Goal: Task Accomplishment & Management: Use online tool/utility

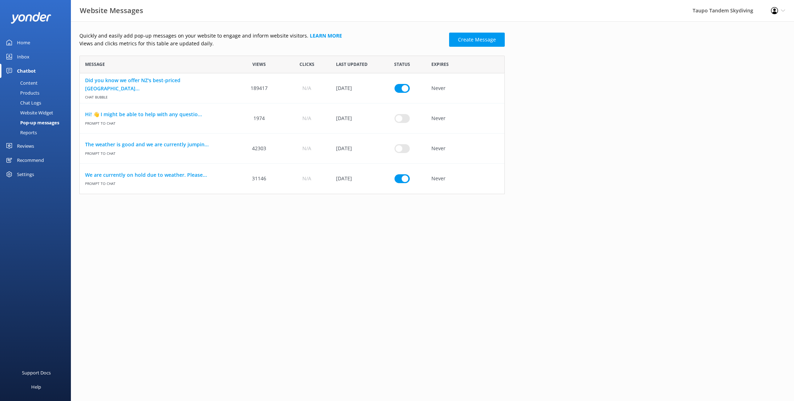
scroll to position [0, 0]
click at [495, 37] on link "Create Message" at bounding box center [477, 40] width 56 height 14
click at [474, 40] on link "Create Message" at bounding box center [477, 40] width 56 height 14
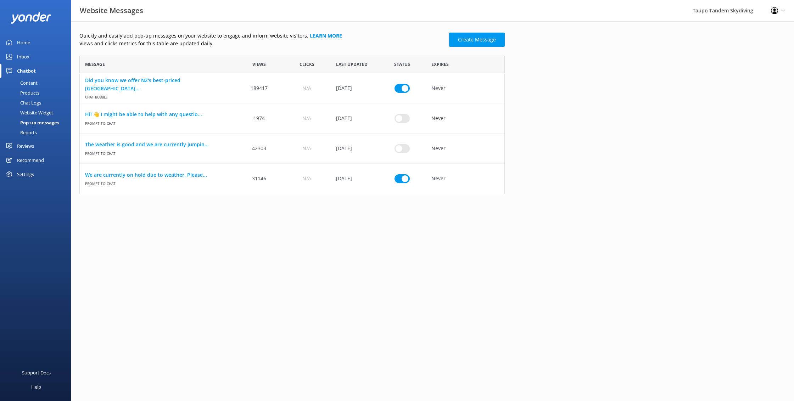
scroll to position [139, 425]
click at [476, 39] on link "Create Message" at bounding box center [477, 40] width 56 height 14
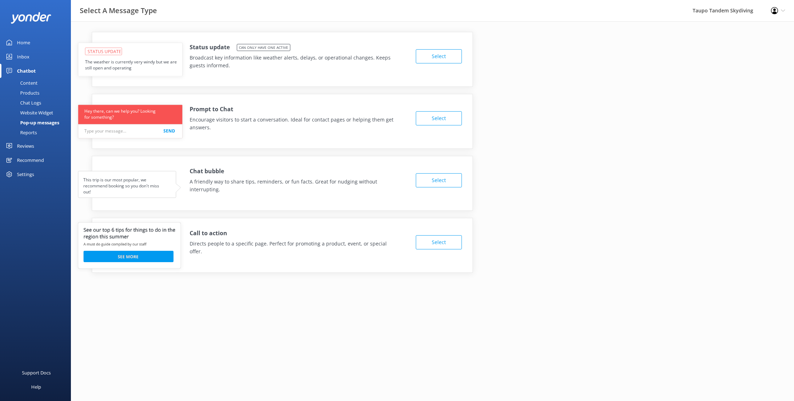
click at [436, 125] on button "Select" at bounding box center [439, 118] width 46 height 14
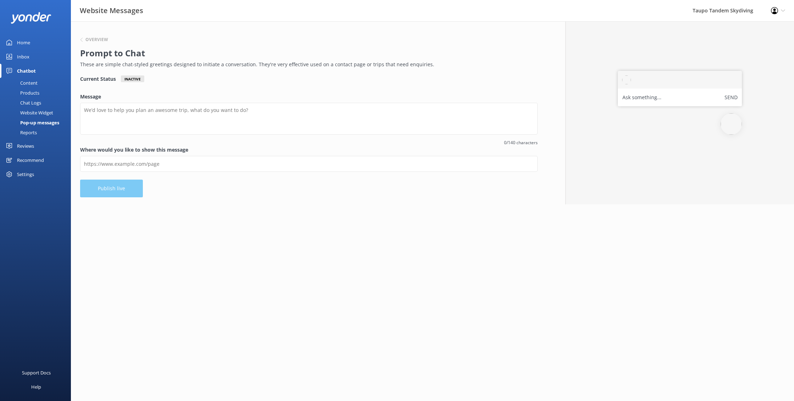
click at [31, 71] on div "Chatbot" at bounding box center [26, 71] width 19 height 14
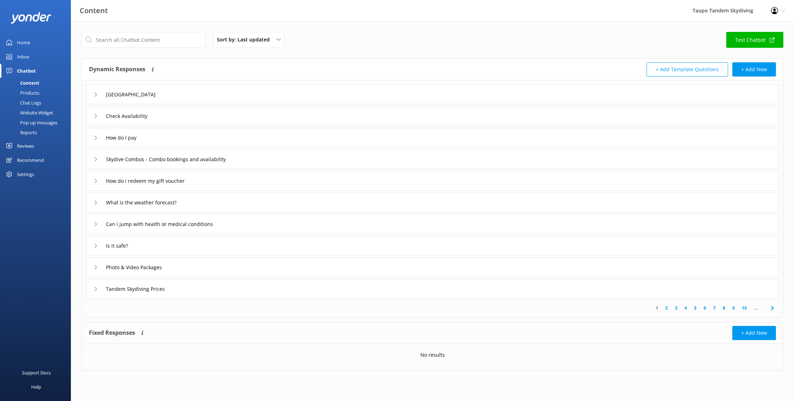
click at [31, 36] on link "Home" at bounding box center [35, 42] width 71 height 14
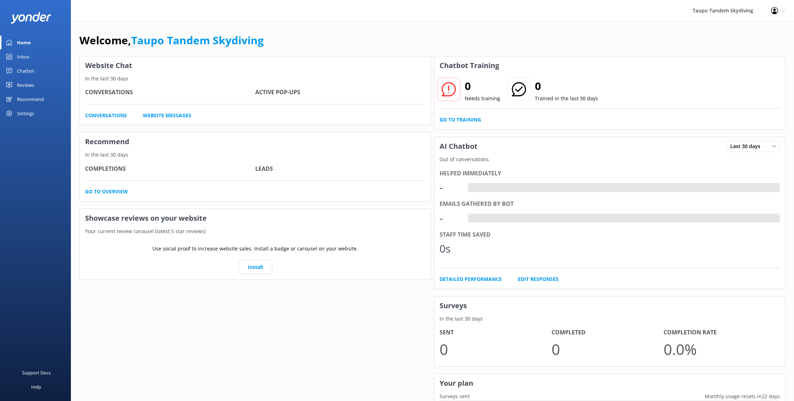
click at [25, 40] on div "Home" at bounding box center [24, 42] width 14 height 14
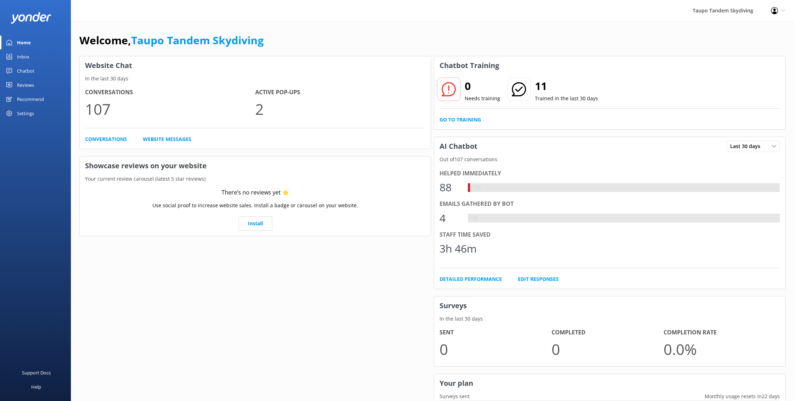
click at [25, 72] on div "Chatbot" at bounding box center [25, 71] width 17 height 14
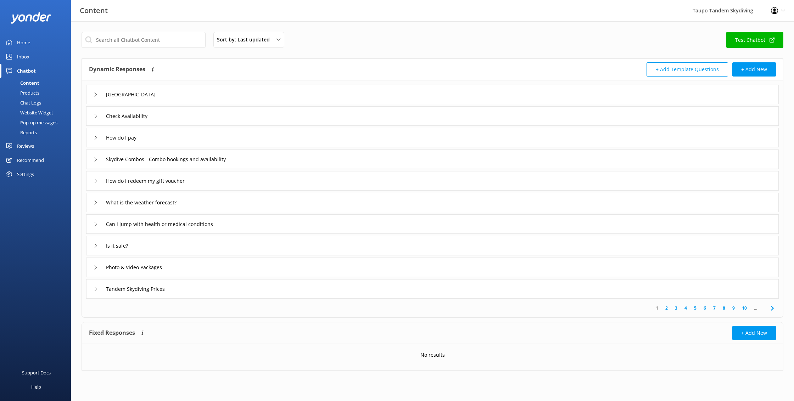
click at [35, 102] on div "Chat Logs" at bounding box center [22, 103] width 37 height 10
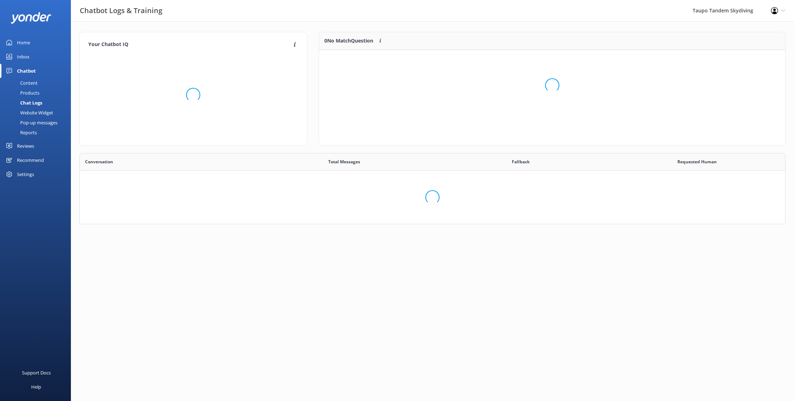
scroll to position [248, 705]
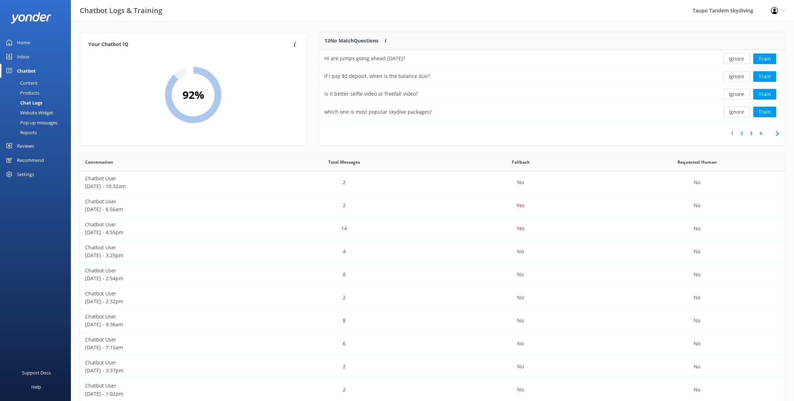
click at [27, 86] on div "Content" at bounding box center [20, 83] width 33 height 10
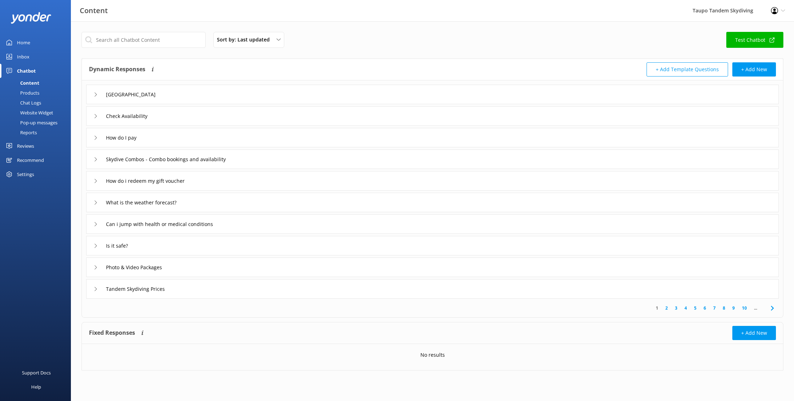
click at [30, 93] on div "Products" at bounding box center [21, 93] width 35 height 10
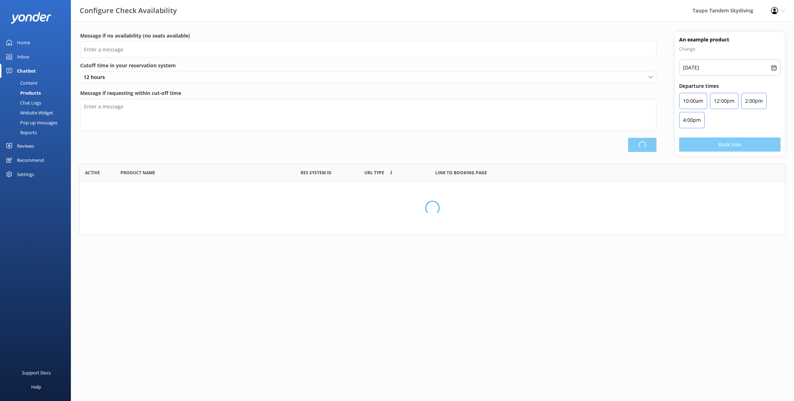
scroll to position [71, 706]
type input "There are no seats available, please check an alternative day"
type textarea "Our online booking system closes {hours} prior to departure. Please contact us …"
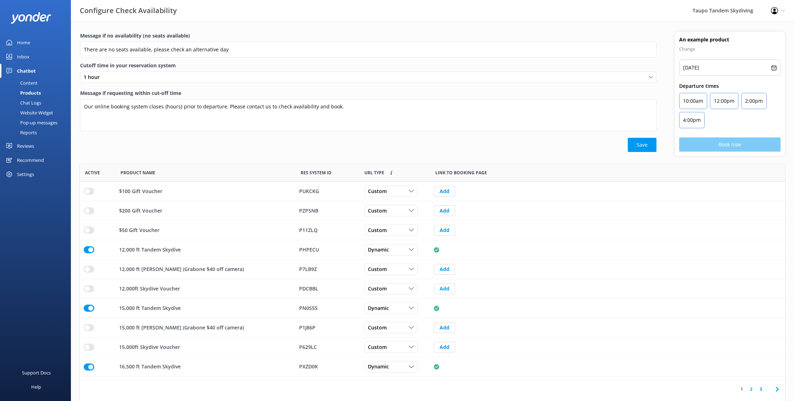
scroll to position [213, 705]
click at [47, 115] on div "Website Widget" at bounding box center [28, 113] width 49 height 10
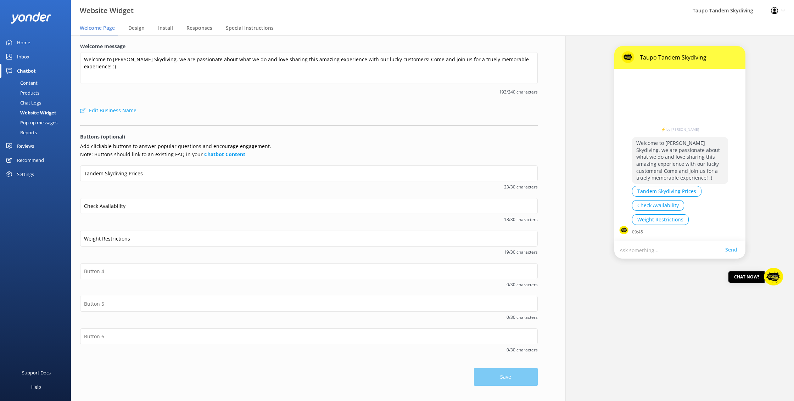
click at [52, 127] on div "Pop-up messages" at bounding box center [30, 123] width 53 height 10
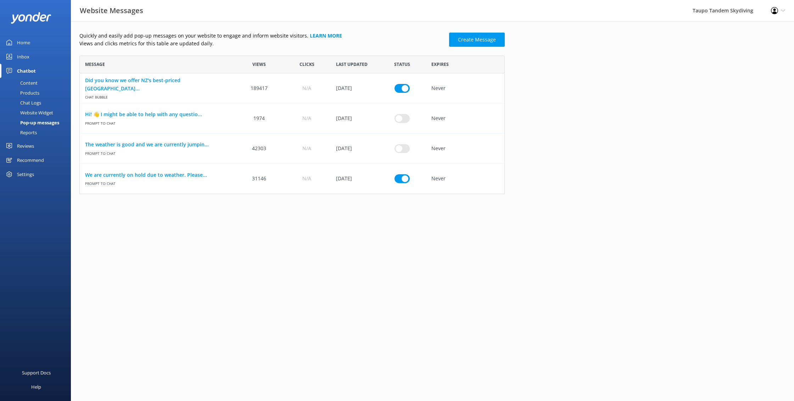
scroll to position [0, 0]
click at [33, 132] on div "Reports" at bounding box center [20, 133] width 33 height 10
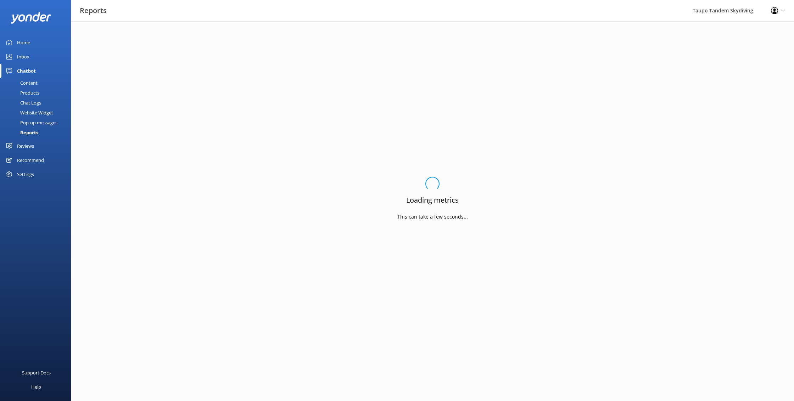
click at [39, 124] on div "Pop-up messages" at bounding box center [30, 123] width 53 height 10
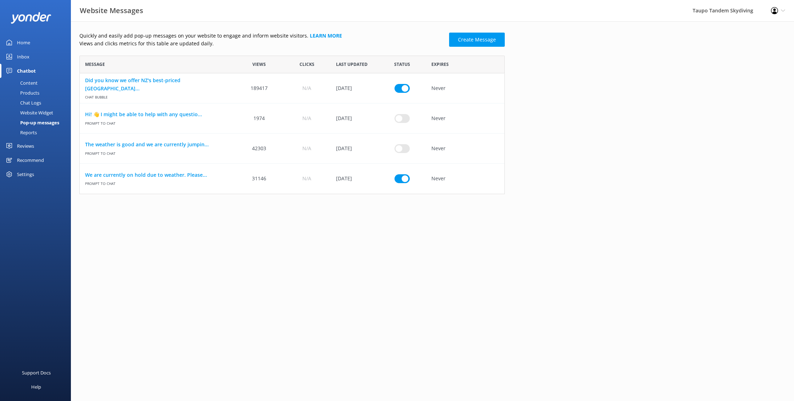
scroll to position [0, 0]
click at [156, 174] on link "We are currently on hold due to weather. Please..." at bounding box center [157, 175] width 145 height 8
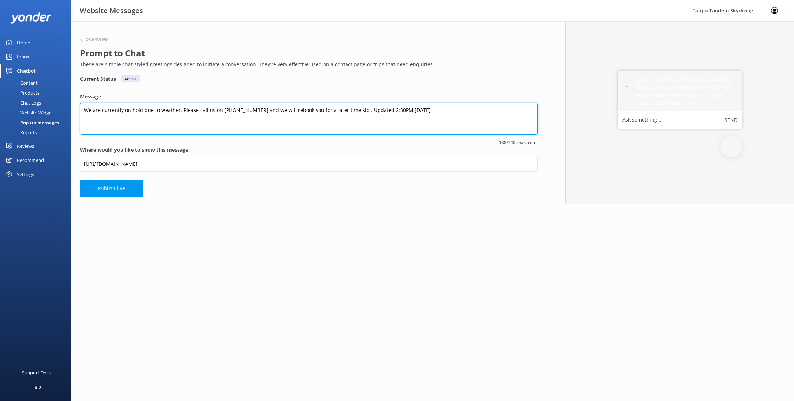
click at [383, 110] on textarea "We are currently on hold due to weather. Please call us on [PHONE_NUMBER] and w…" at bounding box center [309, 119] width 458 height 32
click at [392, 110] on textarea "We are currently on hold due to weather. Please call us on [PHONE_NUMBER] and w…" at bounding box center [309, 119] width 458 height 32
click at [398, 111] on textarea "We are currently on hold due to weather. Please call us on [PHONE_NUMBER] and w…" at bounding box center [309, 119] width 458 height 32
type textarea "We are currently on hold due to weather. Please call us on [PHONE_NUMBER] and w…"
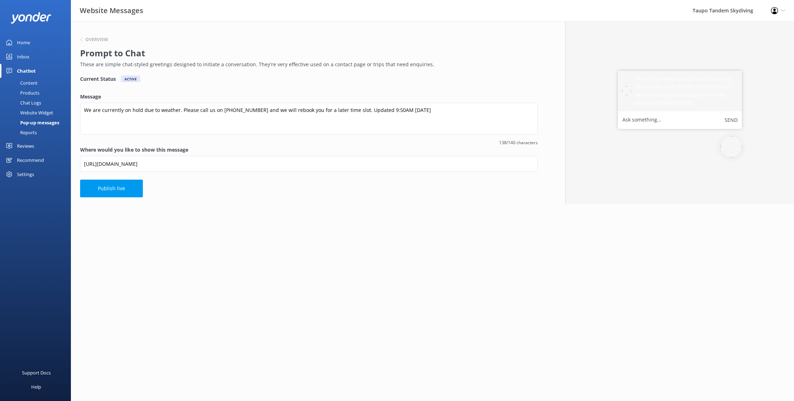
click at [274, 265] on html "Website Messages Taupo Tandem Skydiving Profile Settings Logout Home Inbox Chat…" at bounding box center [397, 200] width 794 height 401
click at [108, 189] on button "Publish live" at bounding box center [111, 189] width 63 height 18
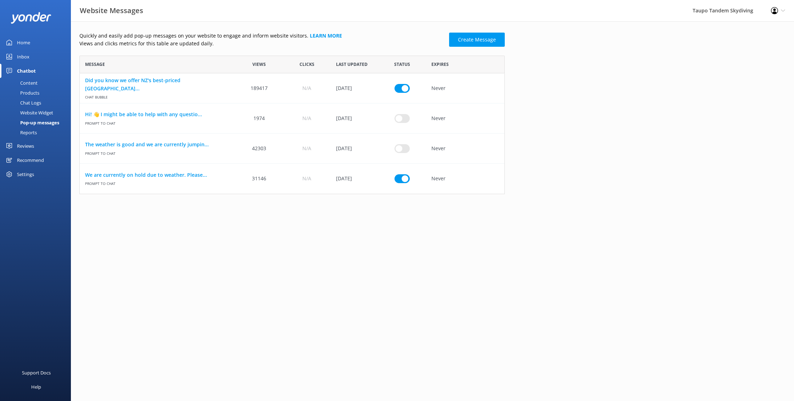
scroll to position [139, 425]
